Goal: Task Accomplishment & Management: Manage account settings

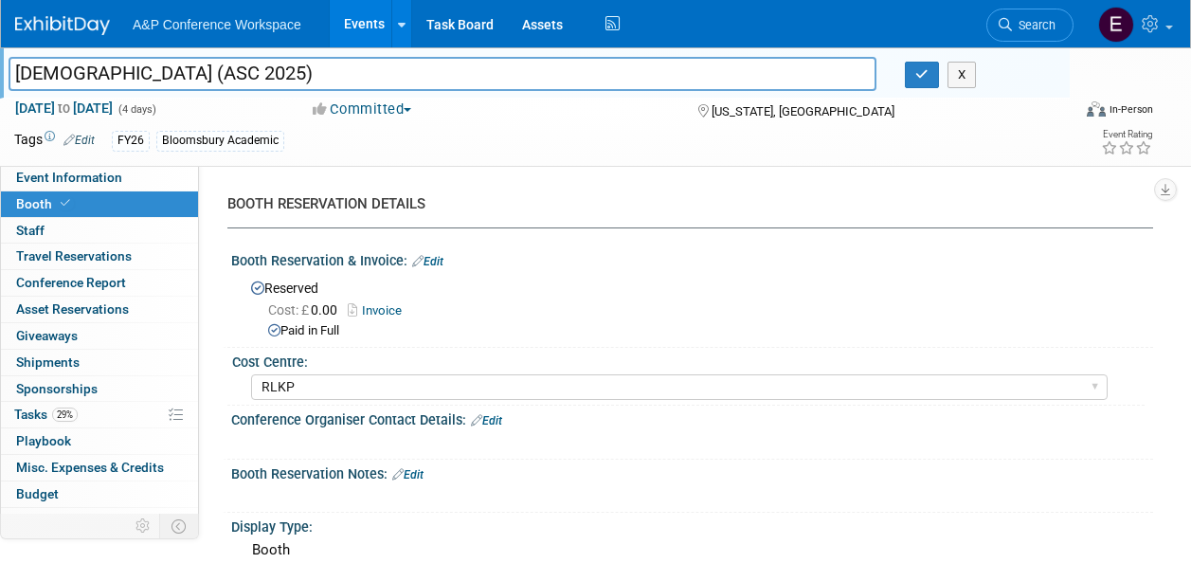
select select "RLKP"
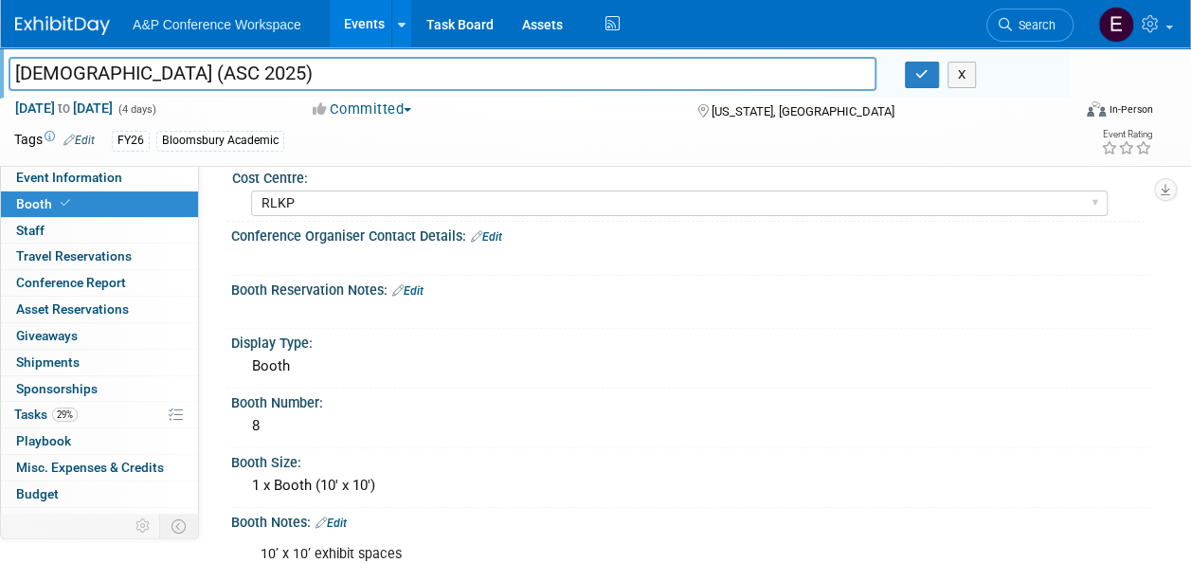
scroll to position [198, 0]
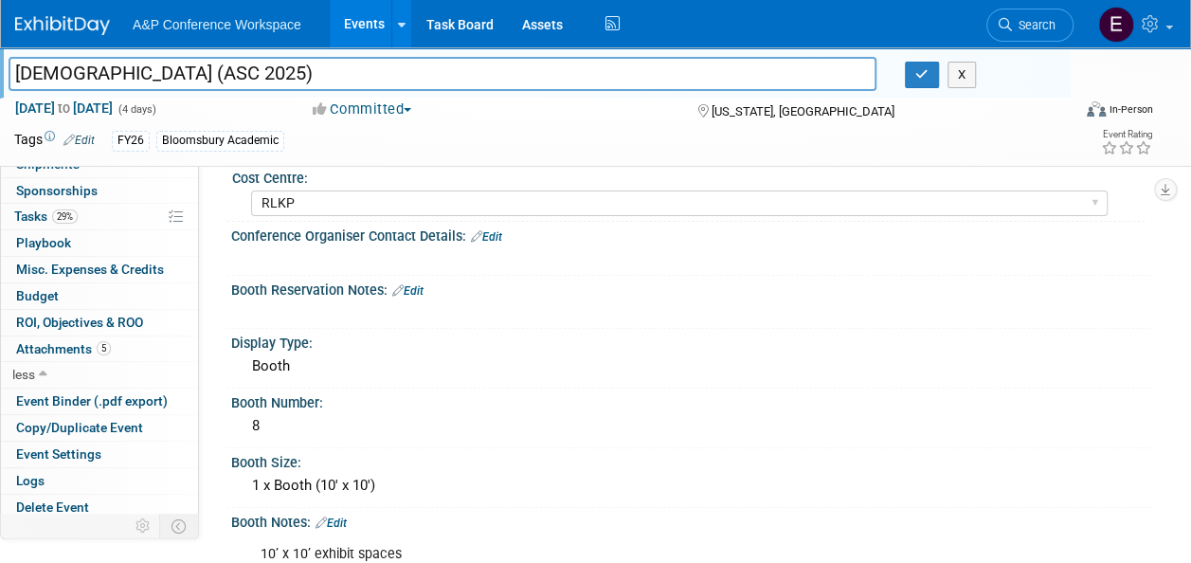
click at [285, 28] on span "A&P Conference Workspace" at bounding box center [217, 24] width 169 height 15
click at [405, 19] on link at bounding box center [401, 23] width 20 height 47
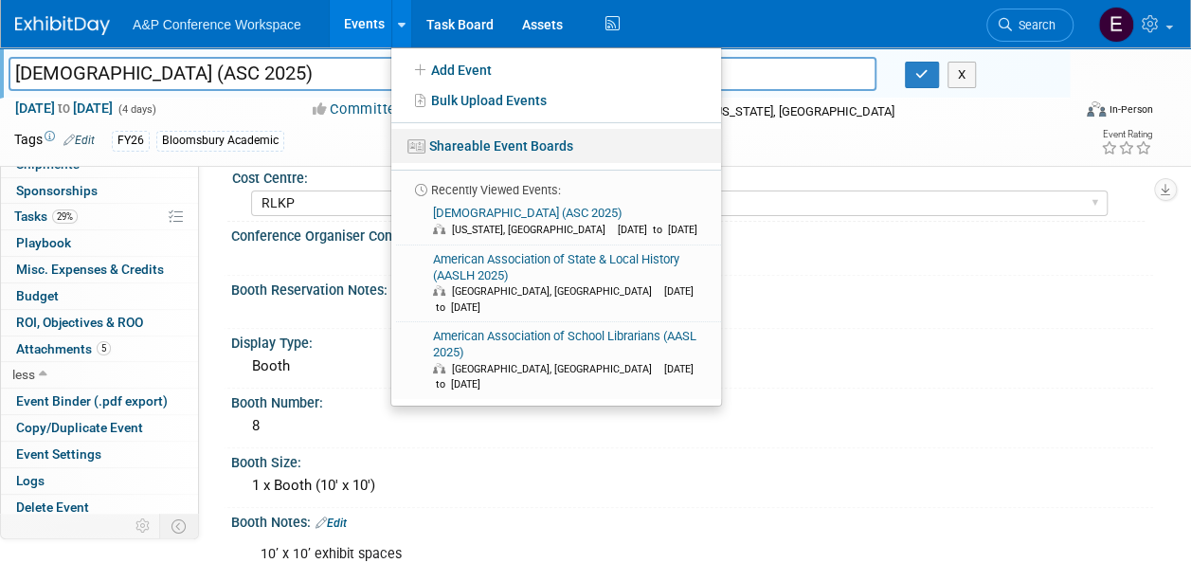
click at [489, 152] on link "Shareable Event Boards" at bounding box center [556, 146] width 330 height 34
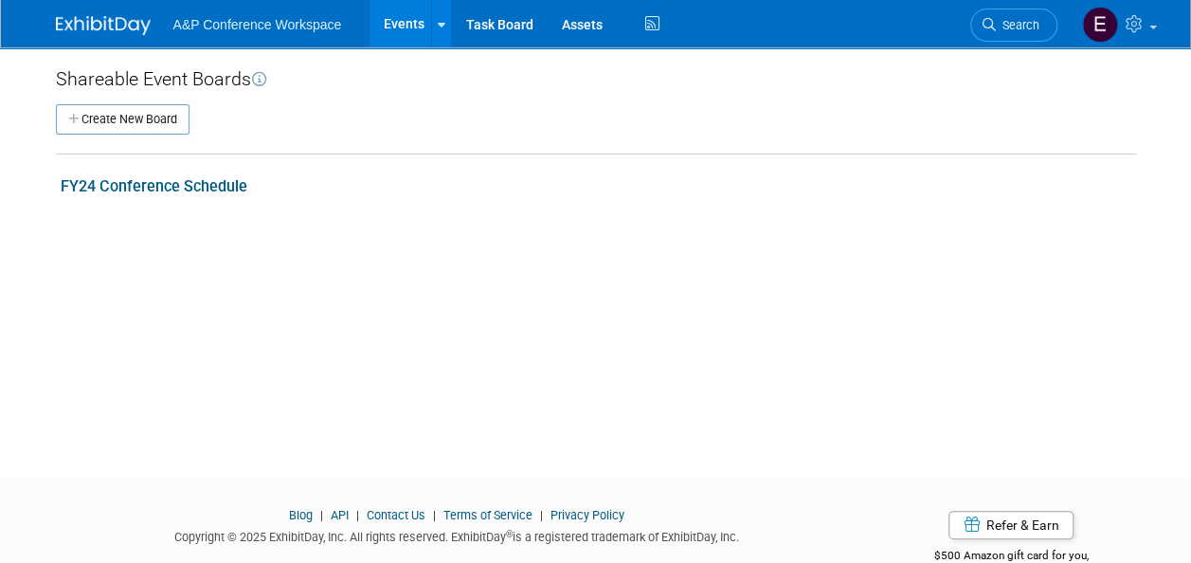
click at [148, 188] on link "FY24 Conference Schedule" at bounding box center [154, 186] width 187 height 18
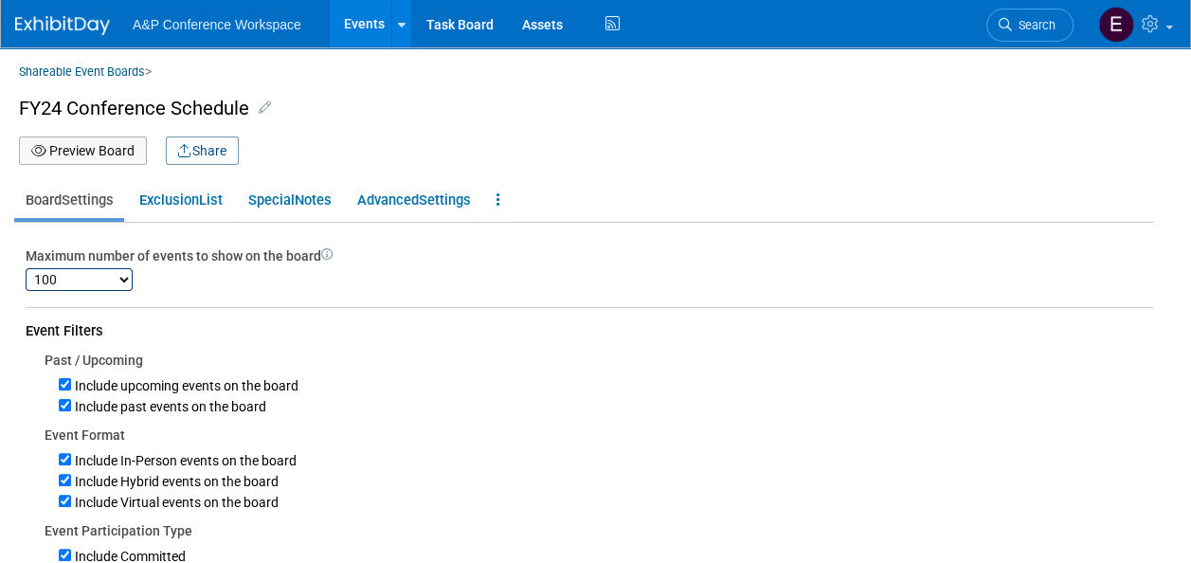
click at [679, 81] on div "Shareable Event Boards > FY24 Conference Schedule Board Name FY24 Conference Sc…" at bounding box center [583, 113] width 1138 height 103
click at [65, 150] on button "Preview Board" at bounding box center [83, 150] width 128 height 28
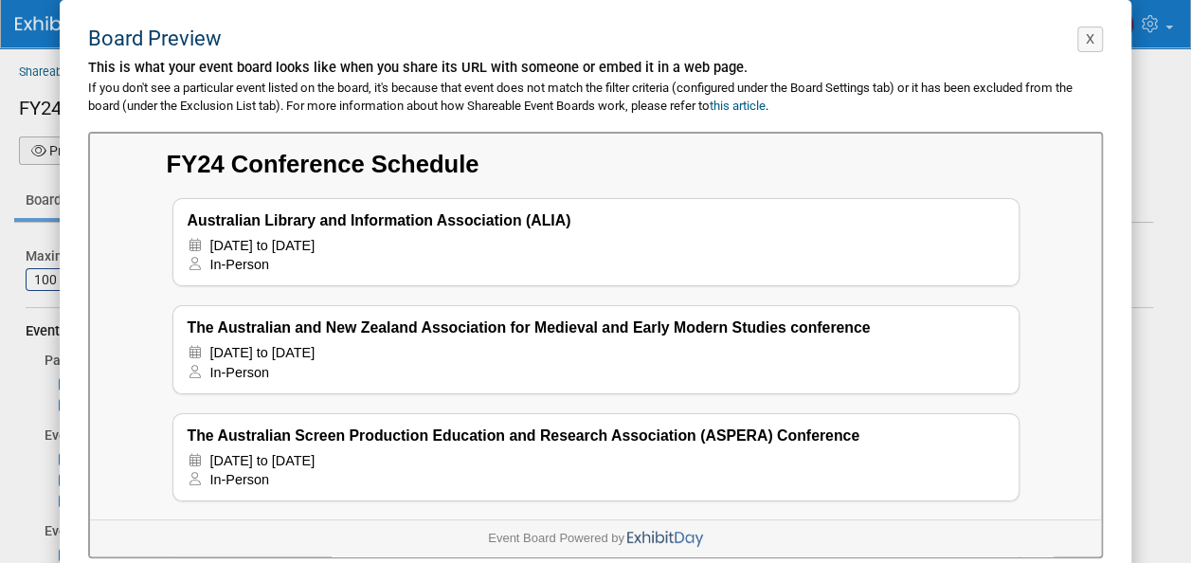
drag, startPoint x: 1102, startPoint y: 267, endPoint x: 1110, endPoint y: 256, distance: 13.7
click at [1091, 36] on button "X" at bounding box center [1090, 40] width 26 height 26
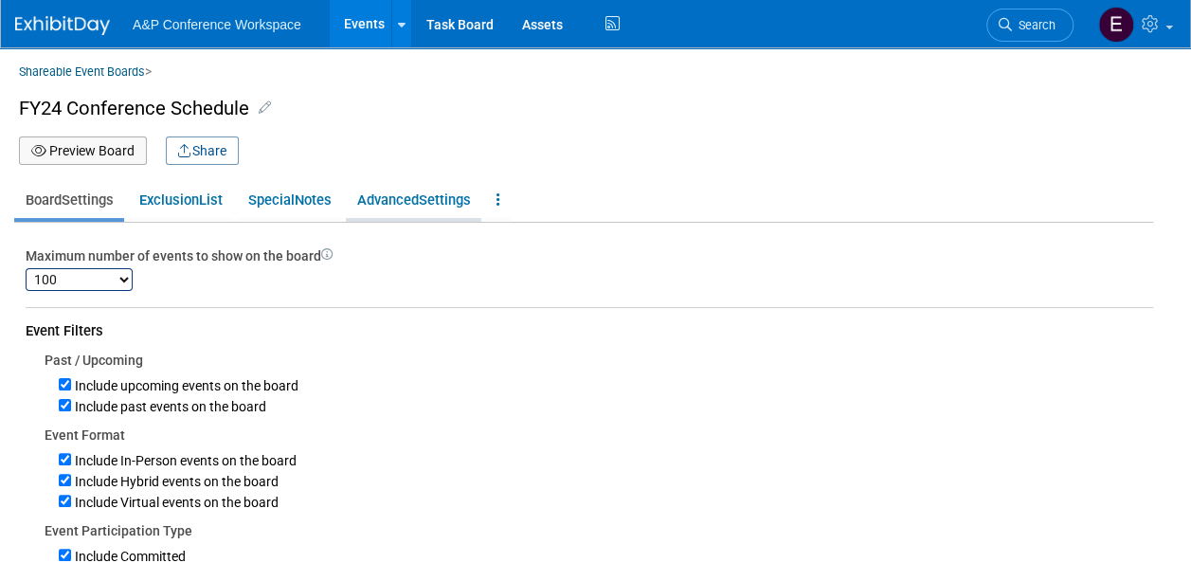
click at [439, 197] on span "Settings" at bounding box center [445, 199] width 52 height 17
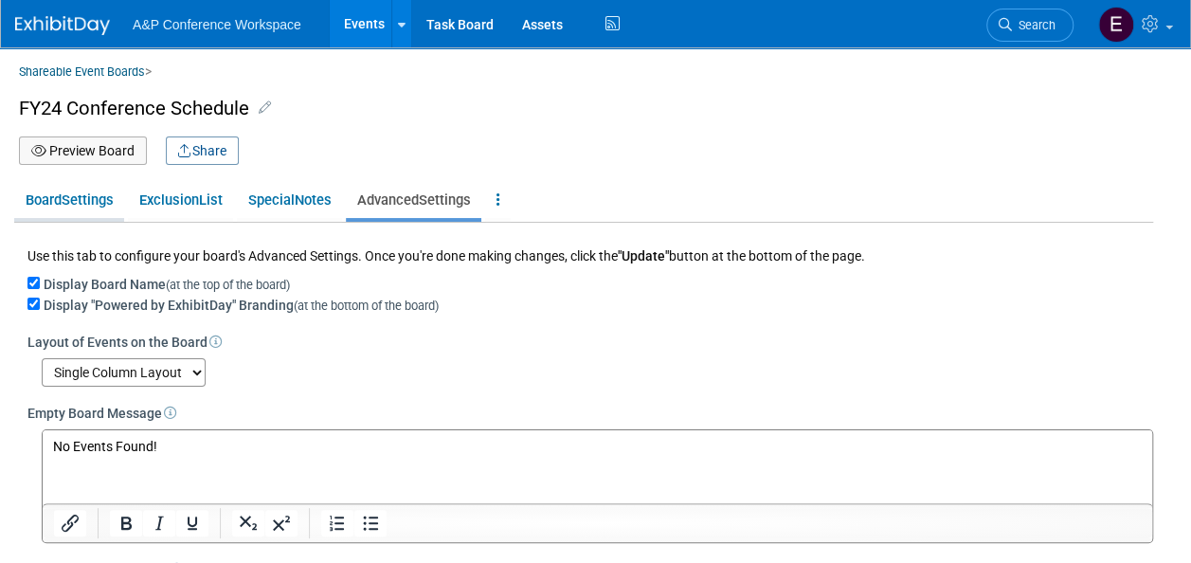
click at [57, 206] on span "Board" at bounding box center [44, 199] width 36 height 17
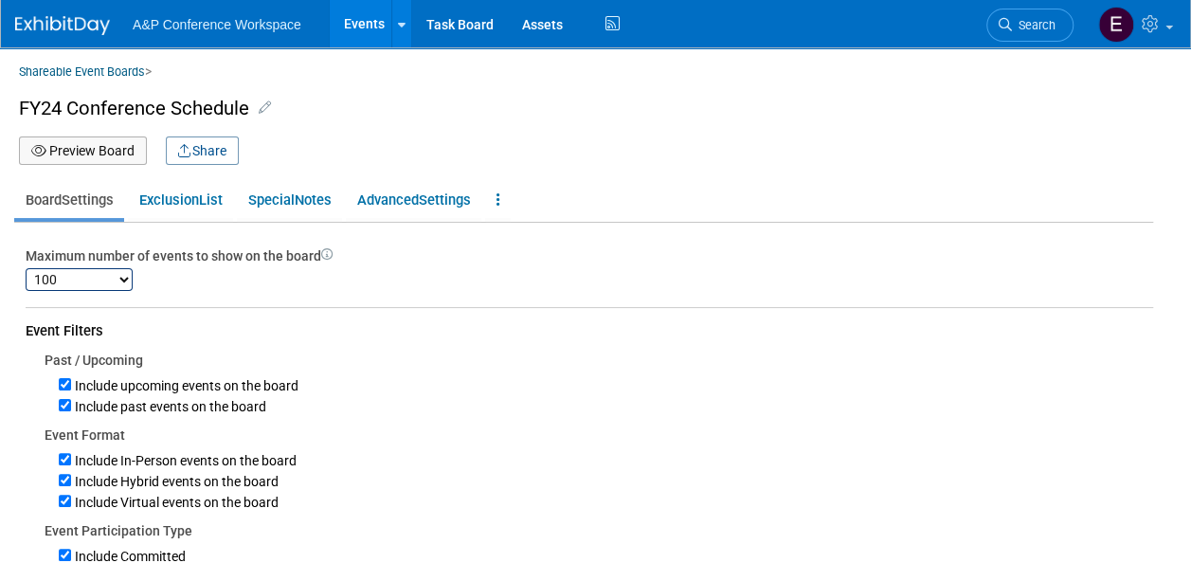
click at [117, 226] on div "Shareable Event Boards > FY24 Conference Schedule Board Name FY24 Conference Sc…" at bounding box center [595, 540] width 1191 height 986
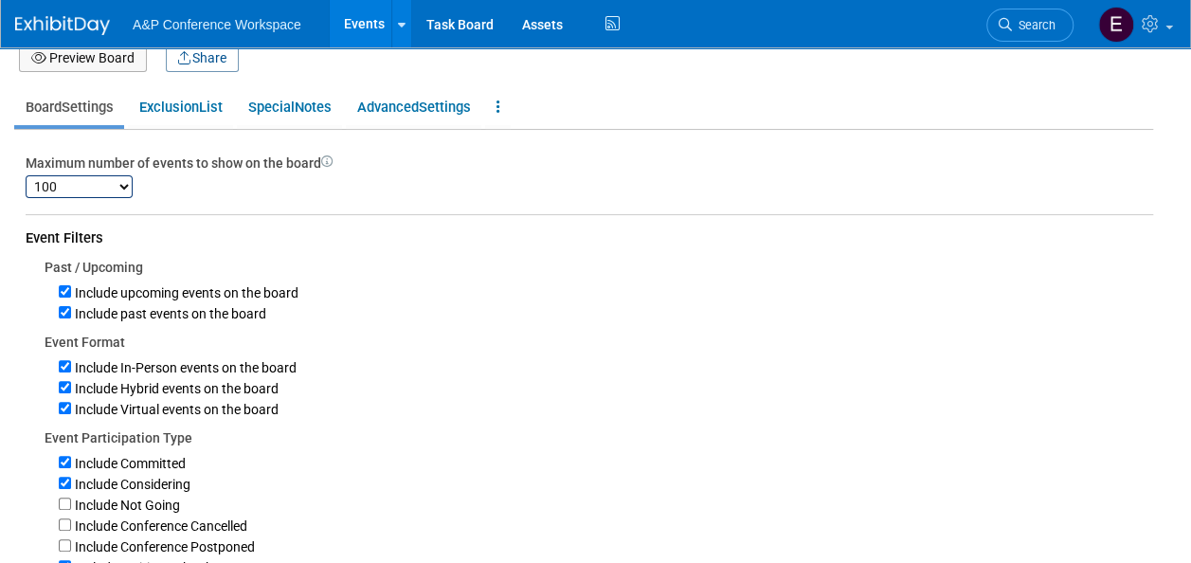
scroll to position [265, 0]
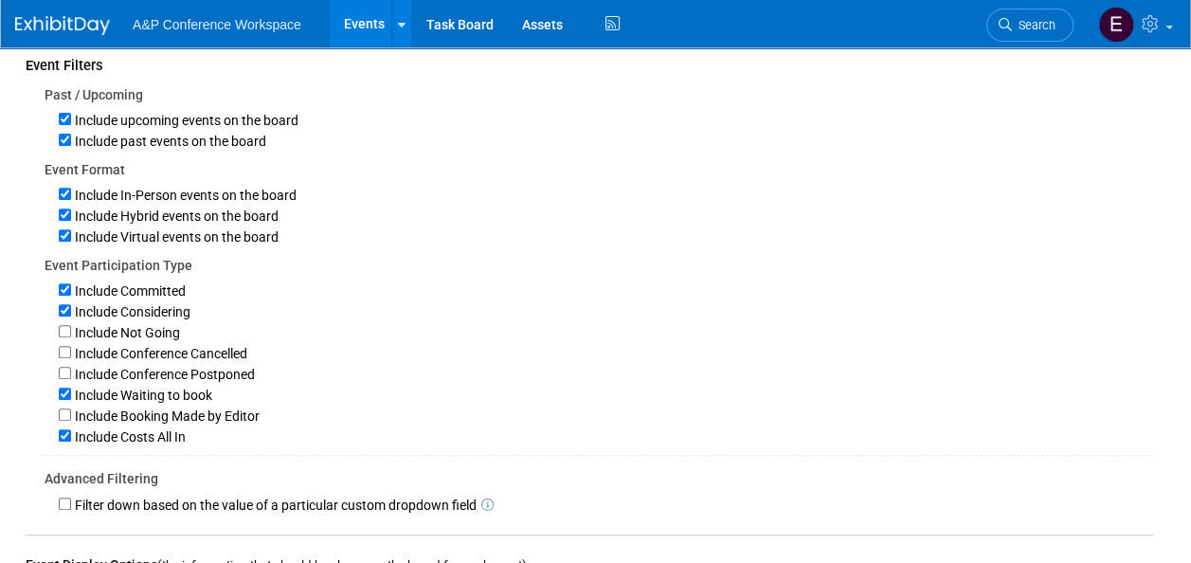
click at [493, 275] on div "Include Committed Include Considering Include Not Going Include Conference Canc…" at bounding box center [599, 360] width 1108 height 171
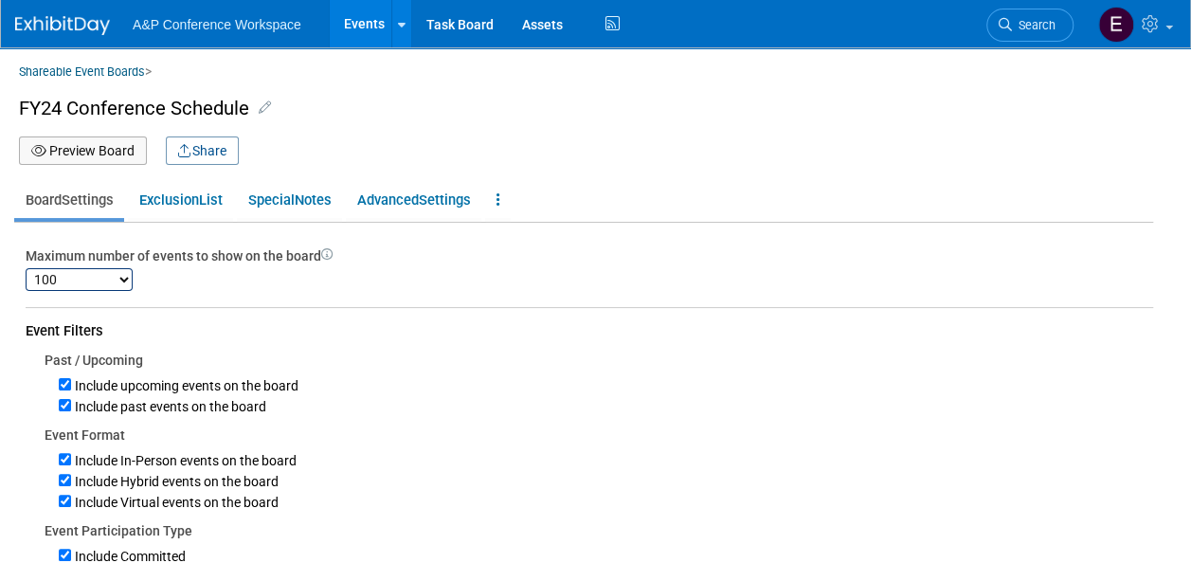
scroll to position [0, 0]
click at [400, 11] on link at bounding box center [401, 23] width 20 height 47
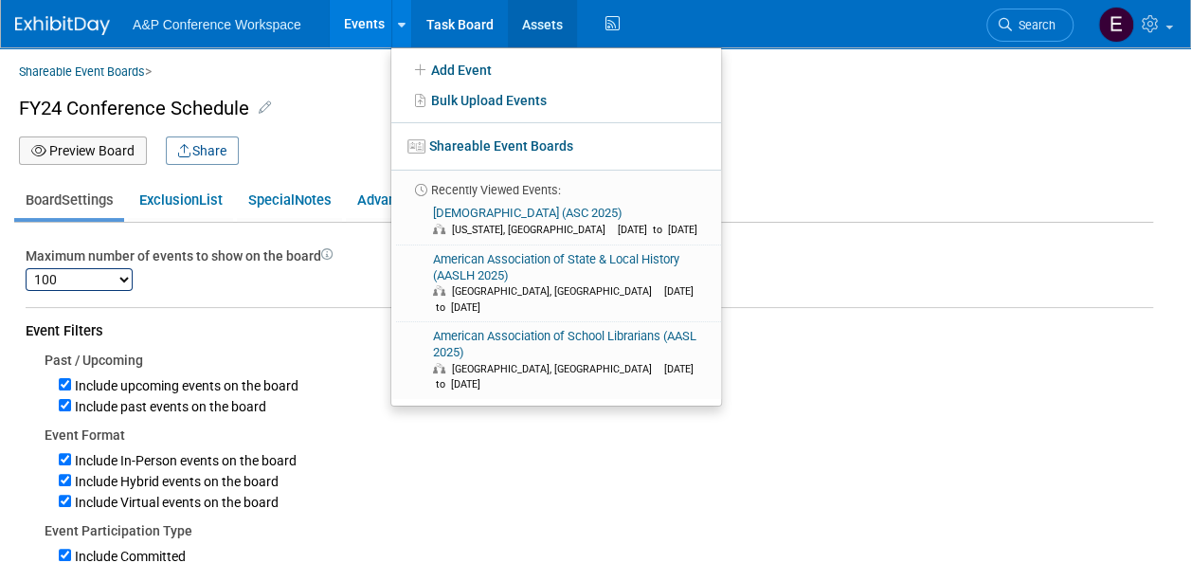
click at [544, 8] on link "Assets" at bounding box center [542, 23] width 69 height 47
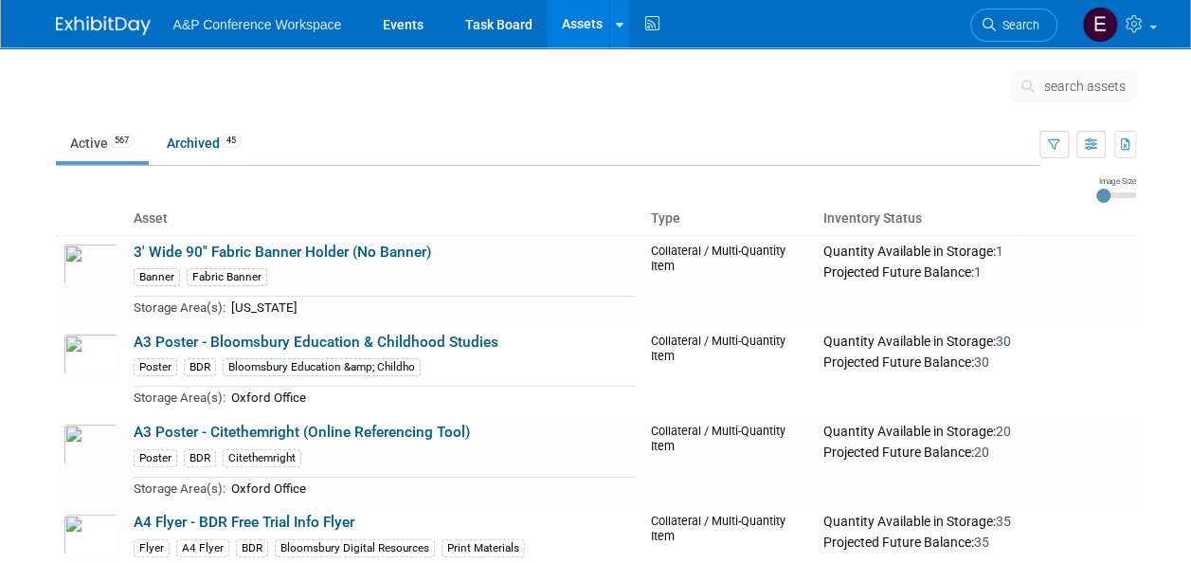
click at [553, 70] on td at bounding box center [557, 89] width 905 height 47
click at [214, 134] on link "Archived 45" at bounding box center [203, 143] width 103 height 36
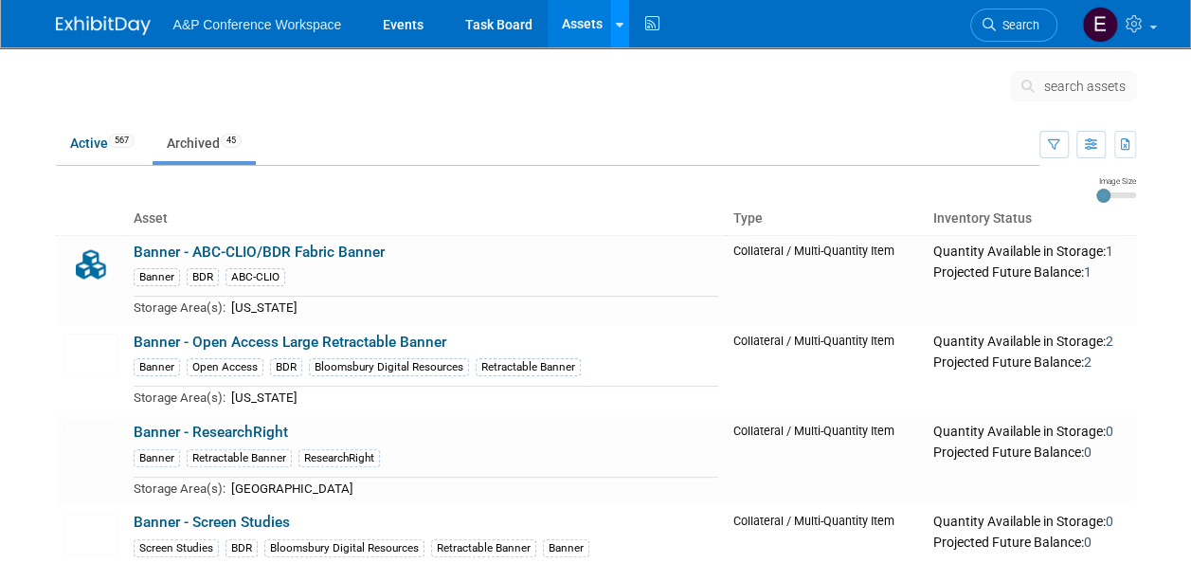
click at [619, 38] on link at bounding box center [619, 23] width 20 height 47
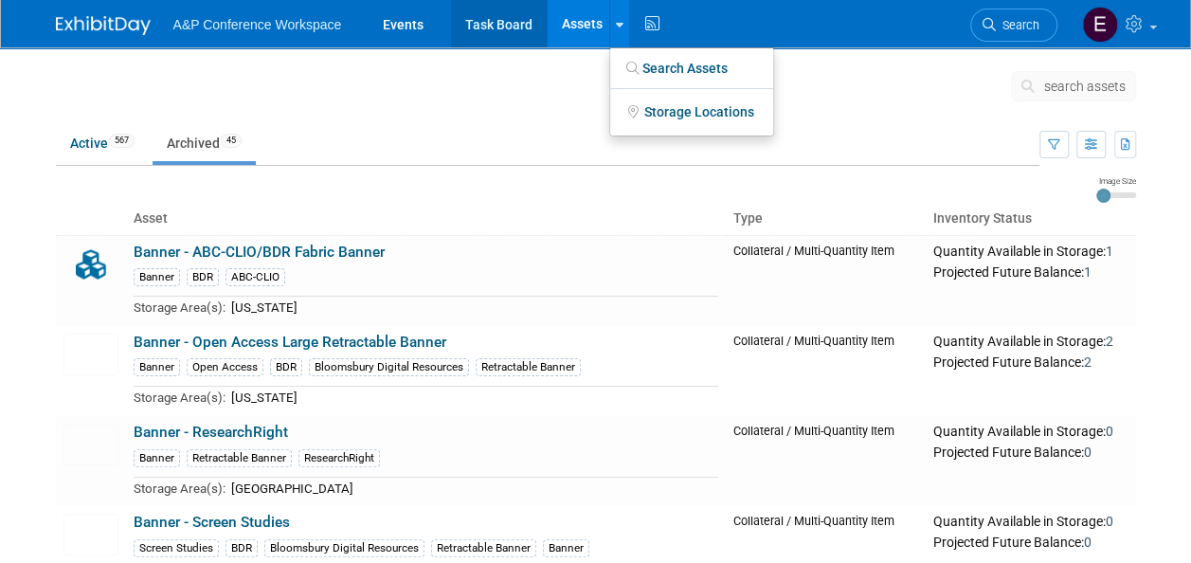
click at [534, 23] on link "Task Board" at bounding box center [499, 23] width 96 height 47
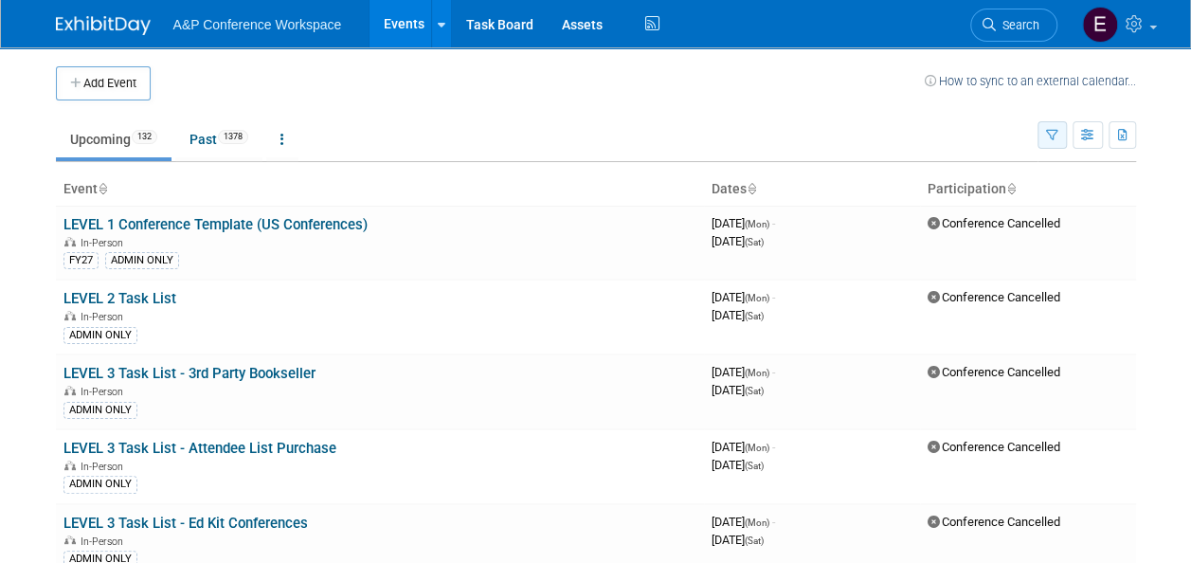
click at [1055, 142] on button "button" at bounding box center [1051, 134] width 29 height 27
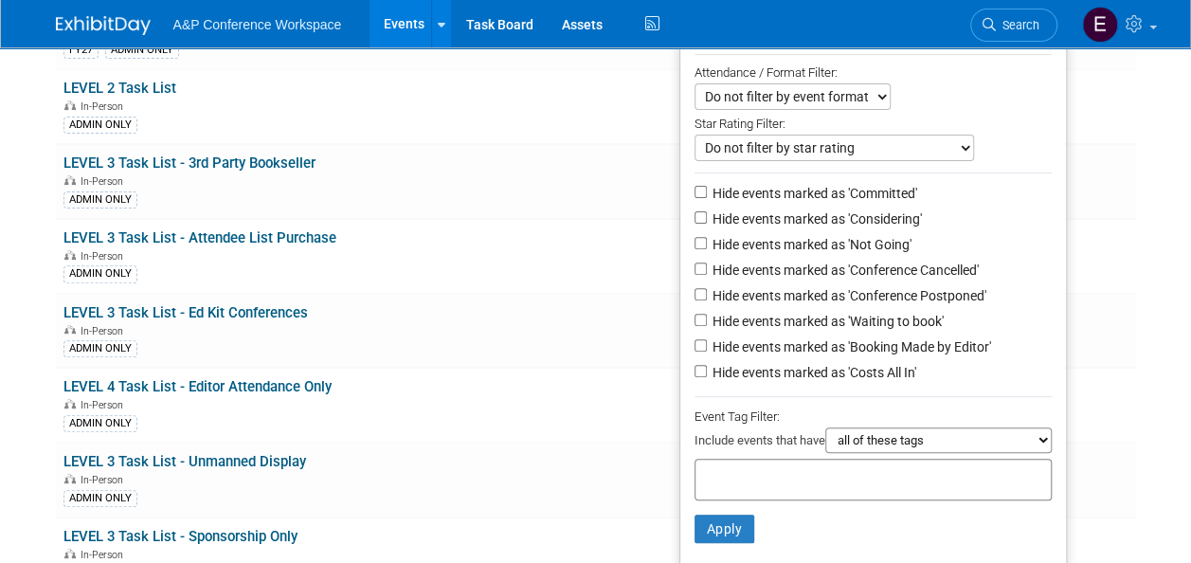
scroll to position [235, 0]
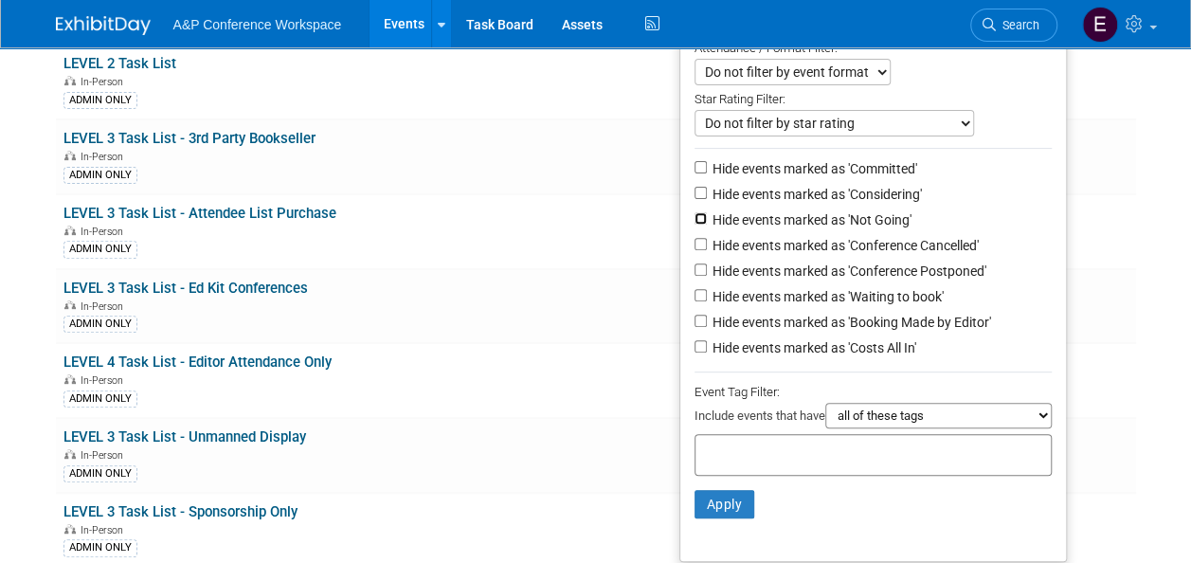
click at [694, 216] on input "Hide events marked as 'Not Going'" at bounding box center [700, 218] width 12 height 12
checkbox input "true"
click at [694, 241] on input "Hide events marked as 'Conference Cancelled'" at bounding box center [700, 244] width 12 height 12
checkbox input "true"
click at [694, 271] on input "Hide events marked as 'Conference Postponed'" at bounding box center [700, 269] width 12 height 12
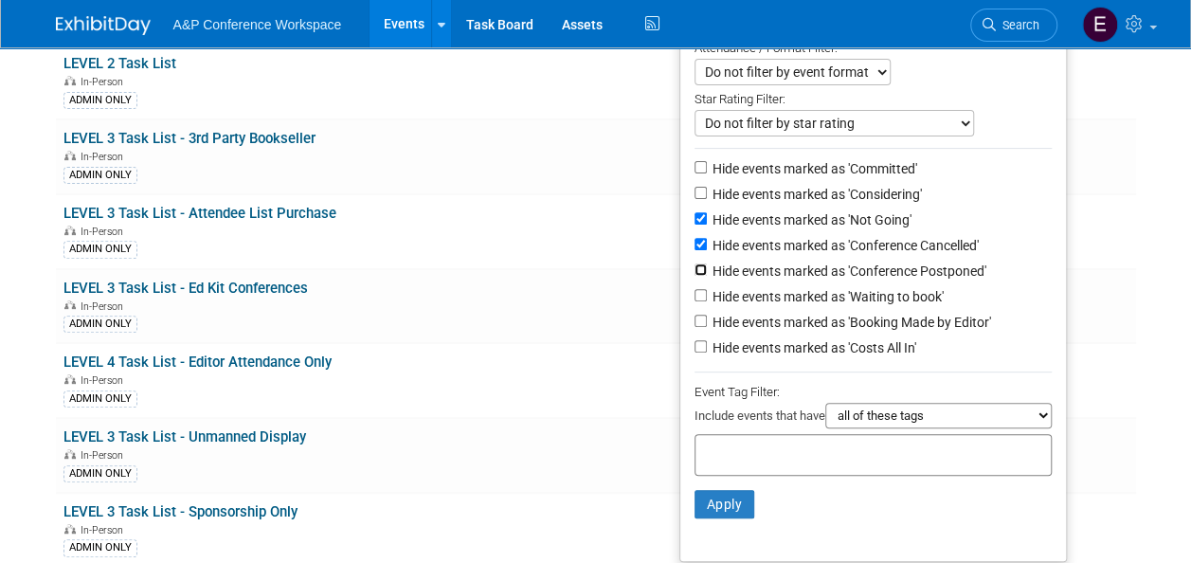
checkbox input "true"
click at [694, 291] on input "Hide events marked as 'Waiting to book'" at bounding box center [700, 295] width 12 height 12
click at [694, 290] on input "Hide events marked as 'Waiting to book'" at bounding box center [700, 295] width 12 height 12
checkbox input "false"
click at [710, 490] on button "Apply" at bounding box center [724, 504] width 61 height 28
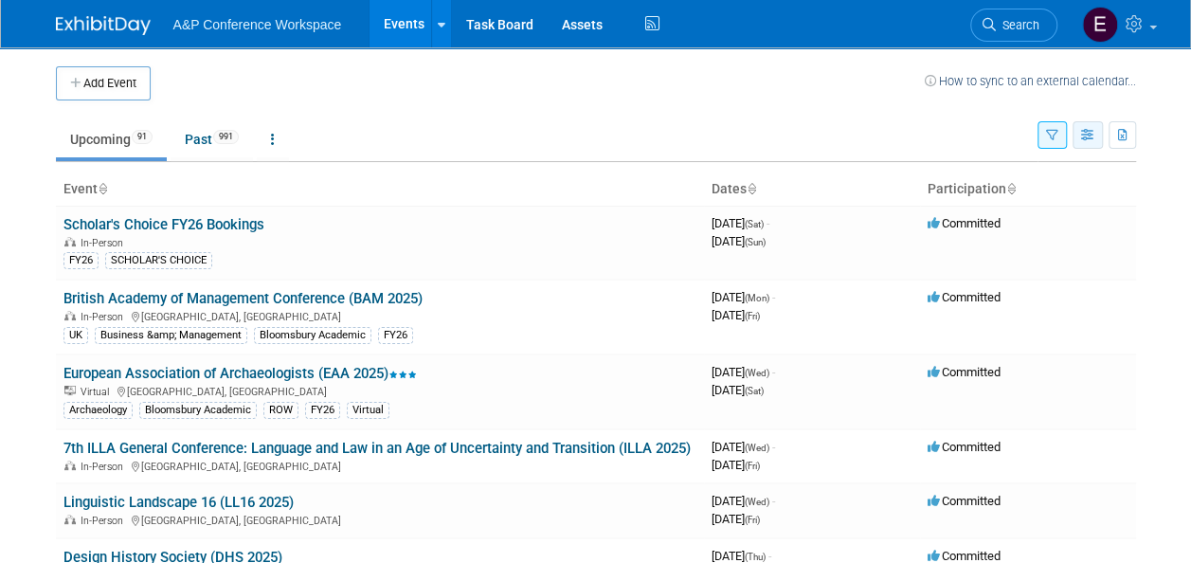
click at [1090, 136] on icon "button" at bounding box center [1088, 136] width 14 height 12
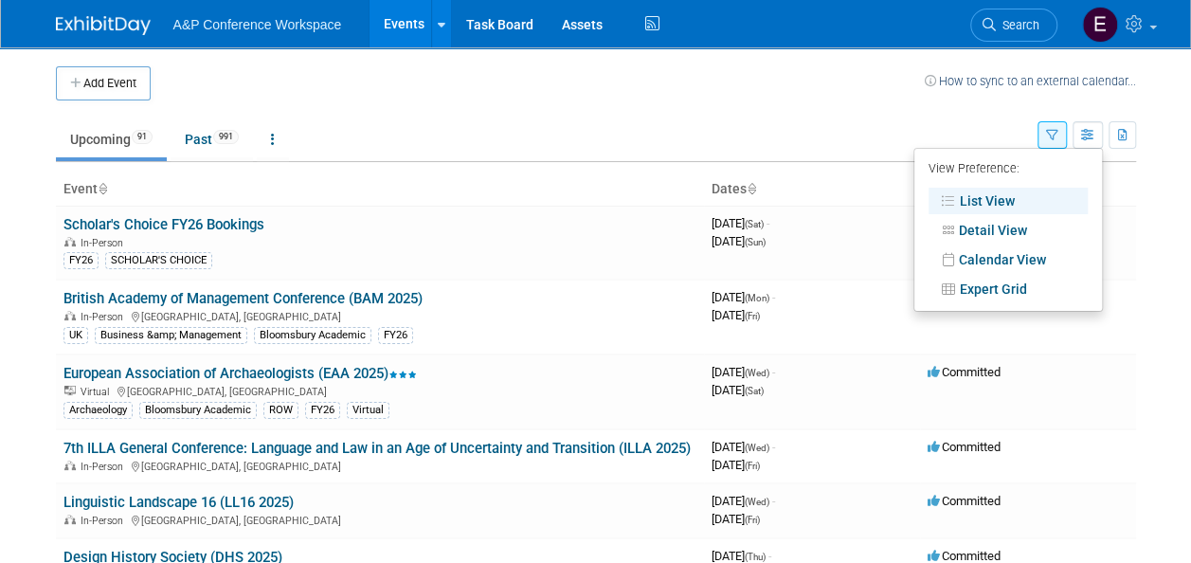
click at [1057, 132] on icon "button" at bounding box center [1052, 136] width 12 height 12
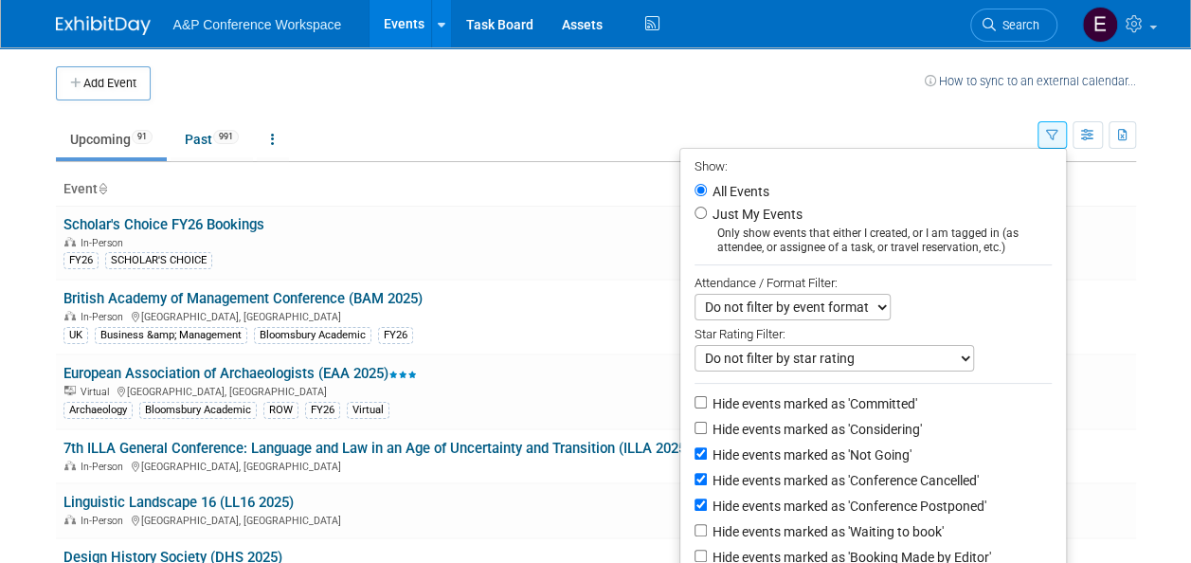
click at [868, 304] on select "Do not filter by event format Only show In-Person events Only show Virtual even…" at bounding box center [792, 307] width 196 height 27
click at [926, 270] on div at bounding box center [872, 268] width 357 height 8
click at [950, 349] on select "Do not filter by star rating Only show events with no ratings (0 stars) Only sh…" at bounding box center [833, 358] width 279 height 27
click at [1188, 49] on body "A&P Conference Workspace Events Add Event Bulk Upload Events Shareable Event Bo…" at bounding box center [595, 281] width 1191 height 563
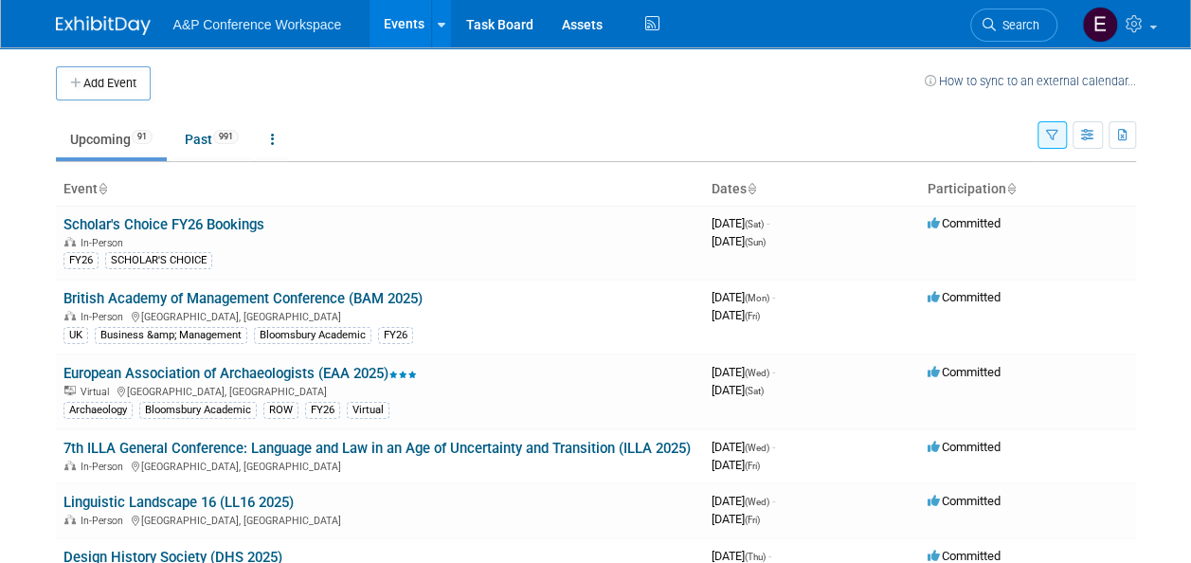
click at [1057, 127] on button "button" at bounding box center [1051, 134] width 29 height 27
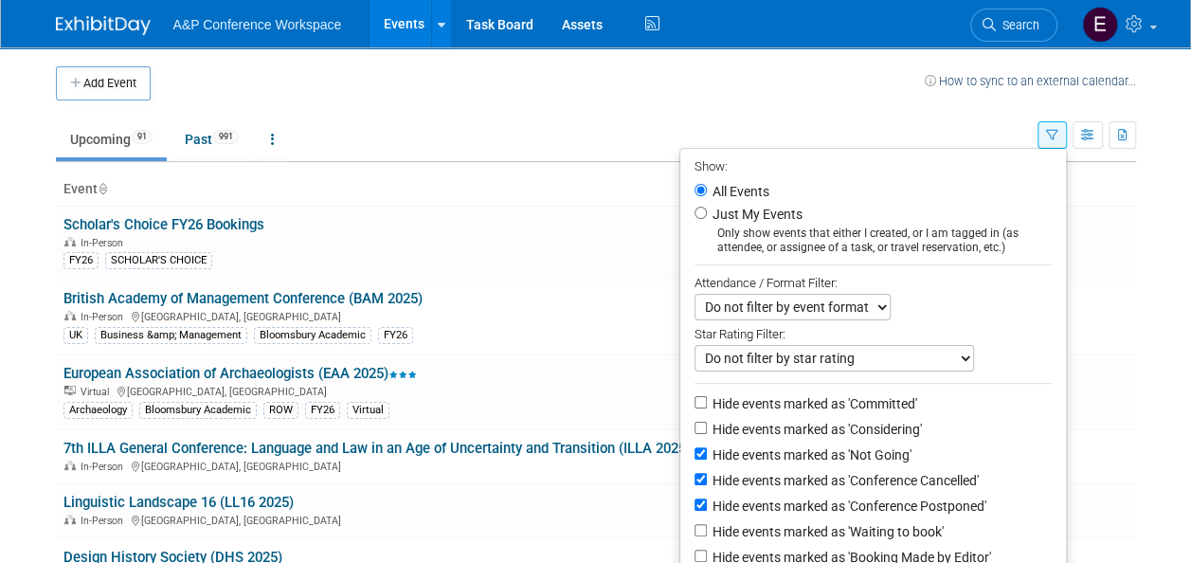
click at [871, 298] on select "Do not filter by event format Only show In-Person events Only show Virtual even…" at bounding box center [792, 307] width 196 height 27
click at [924, 280] on div "Attendance / Format Filter:" at bounding box center [872, 283] width 357 height 22
